Goal: Task Accomplishment & Management: Manage account settings

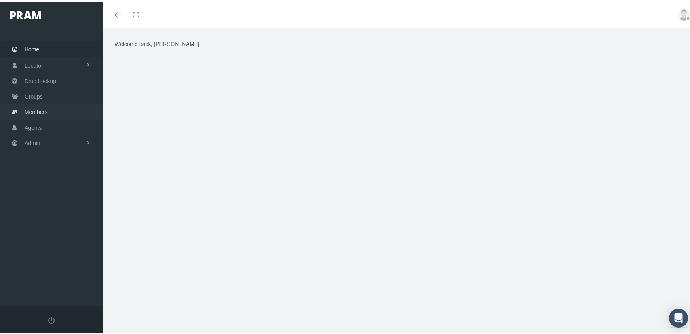
click at [27, 104] on span "Members" at bounding box center [36, 110] width 23 height 15
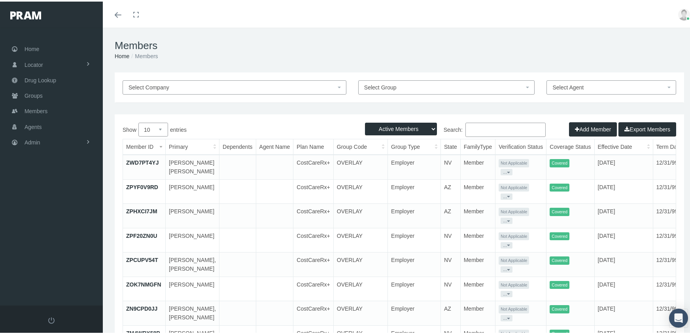
click at [388, 129] on select "Active Members Terminated Members Active & Terminated" at bounding box center [401, 127] width 72 height 13
select select "3"
click at [365, 121] on select "Active Members Terminated Members Active & Terminated" at bounding box center [401, 127] width 72 height 13
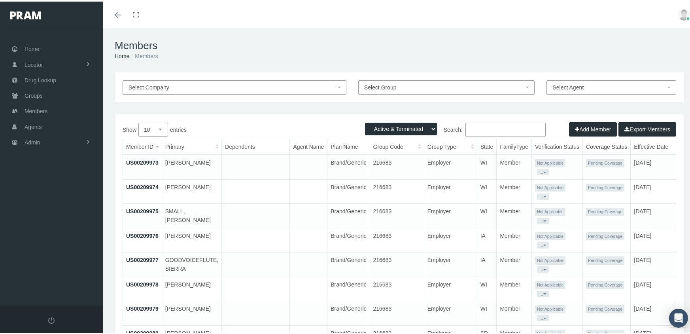
drag, startPoint x: 510, startPoint y: 128, endPoint x: 519, endPoint y: 132, distance: 9.4
click at [515, 130] on input "Search:" at bounding box center [506, 128] width 80 height 14
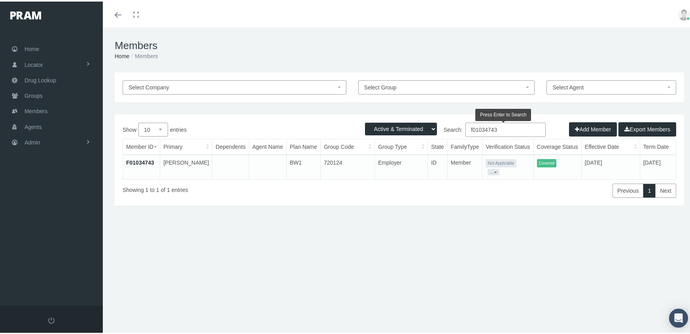
type input "f01034743"
click at [144, 161] on link "F01034743" at bounding box center [140, 161] width 28 height 6
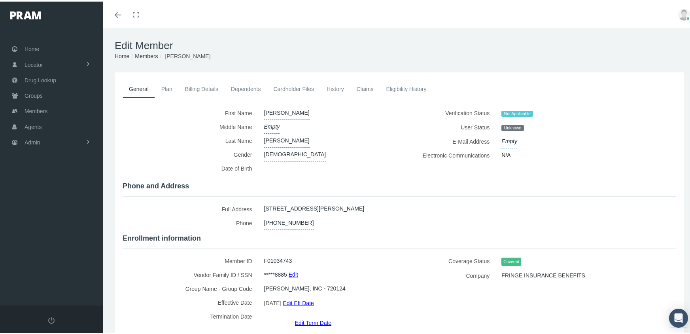
click at [272, 152] on span "Male" at bounding box center [295, 153] width 62 height 14
click at [293, 151] on select "Male Female Unknown" at bounding box center [299, 152] width 70 height 13
select select "F"
click at [264, 146] on select "Male Female Unknown" at bounding box center [299, 152] width 70 height 13
click at [337, 151] on button "submit" at bounding box center [344, 152] width 15 height 13
